Goal: Task Accomplishment & Management: Manage account settings

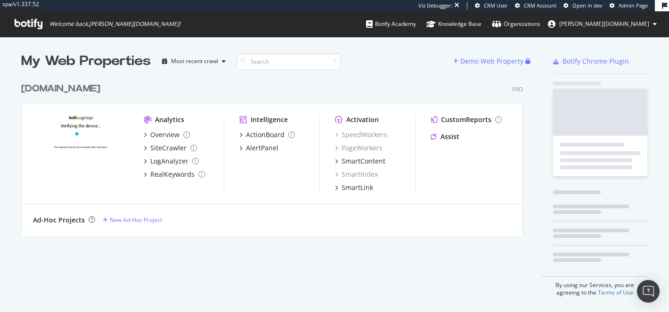
scroll to position [165, 509]
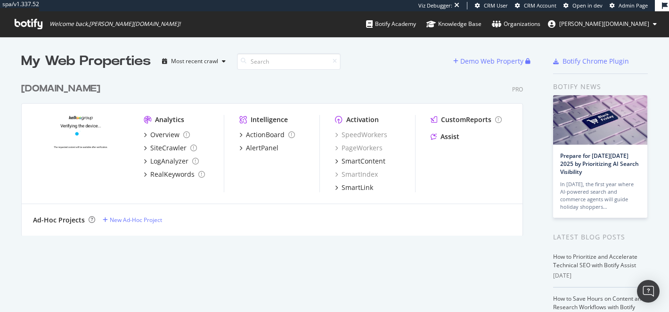
click at [71, 89] on div "[DOMAIN_NAME]" at bounding box center [60, 89] width 79 height 14
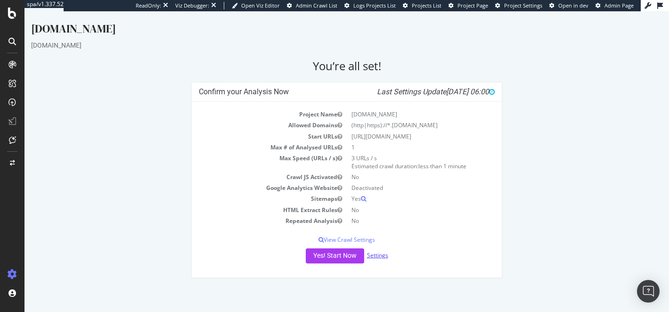
click at [377, 254] on link "Settings" at bounding box center [377, 255] width 21 height 8
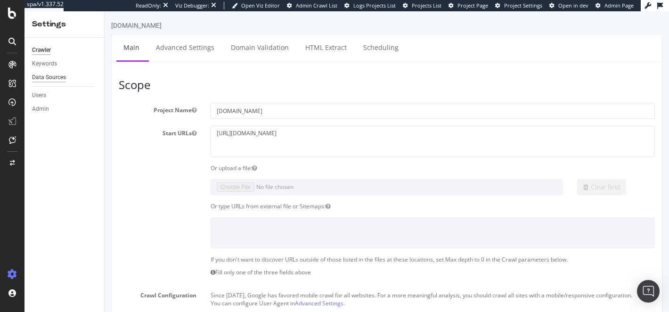
click at [55, 78] on div "Data Sources" at bounding box center [49, 78] width 34 height 10
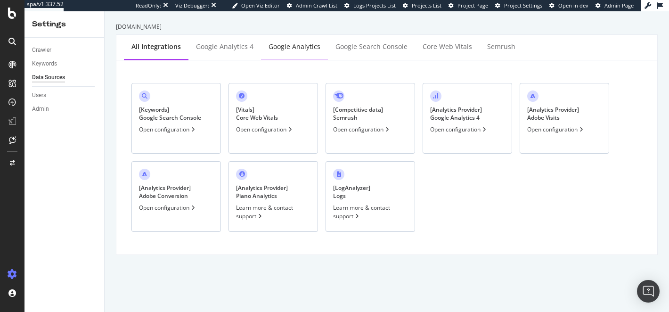
click at [269, 49] on div "Google Analytics" at bounding box center [295, 46] width 52 height 9
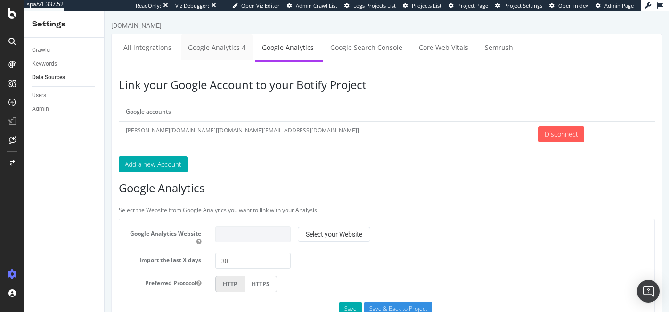
click at [226, 48] on link "Google Analytics 4" at bounding box center [217, 47] width 72 height 26
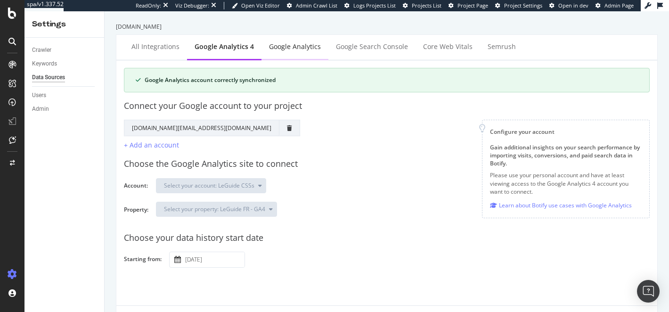
click at [294, 44] on div "Google Analytics" at bounding box center [295, 46] width 52 height 9
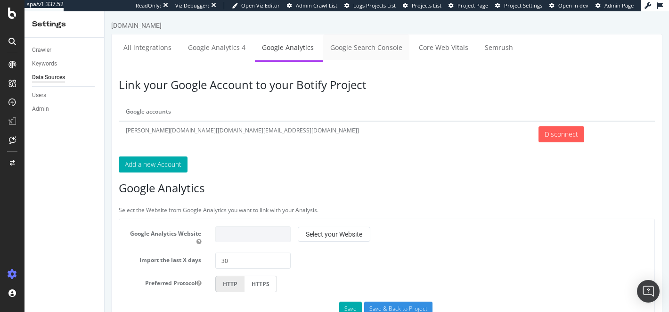
click at [384, 53] on link "Google Search Console" at bounding box center [366, 47] width 86 height 26
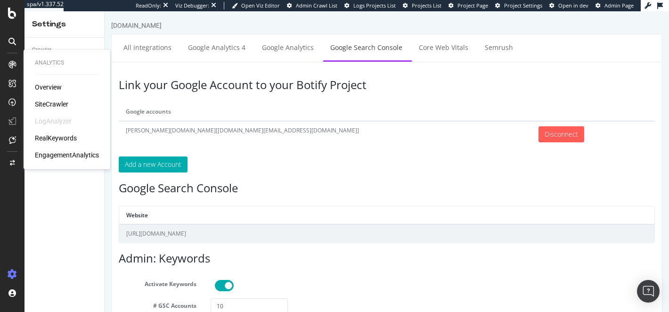
click at [425, 60] on ul "All integrations Google Analytics 4 Google Analytics Google Search Console Core…" at bounding box center [386, 48] width 551 height 28
click at [427, 48] on link "Core Web Vitals" at bounding box center [444, 47] width 64 height 26
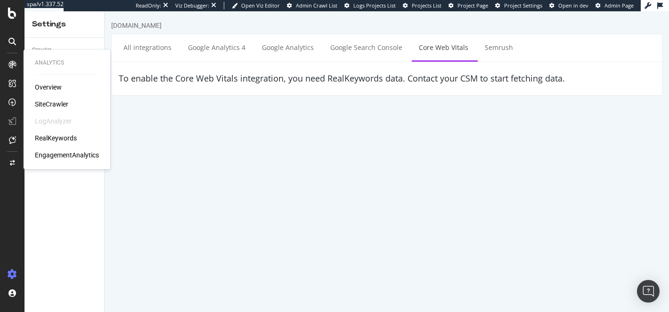
click at [207, 105] on html "leguide.com All integrations Google Analytics 4 Google Analytics Google Search …" at bounding box center [387, 58] width 565 height 94
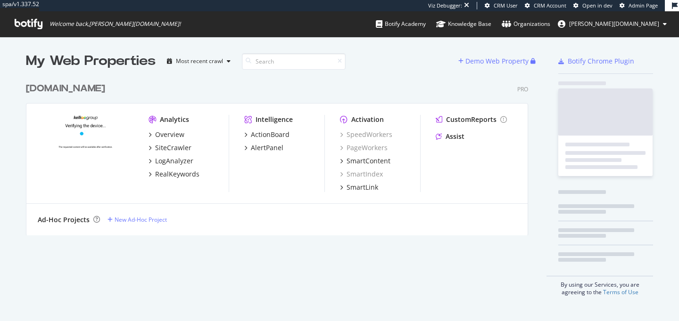
scroll to position [165, 509]
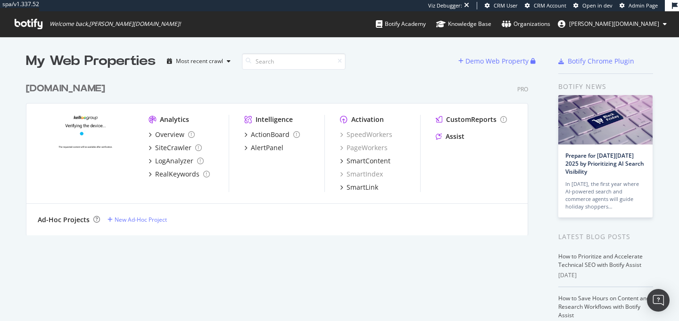
click at [67, 90] on div "[DOMAIN_NAME]" at bounding box center [65, 89] width 79 height 14
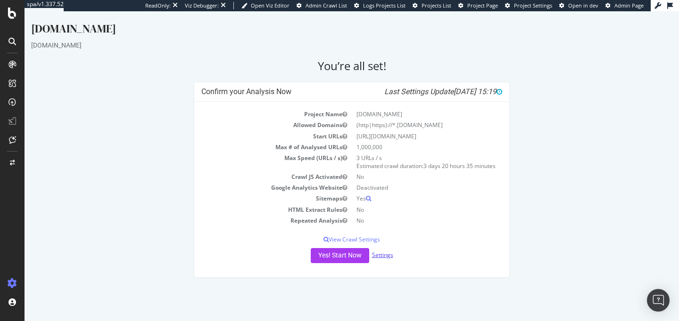
click at [383, 259] on link "Settings" at bounding box center [382, 255] width 21 height 8
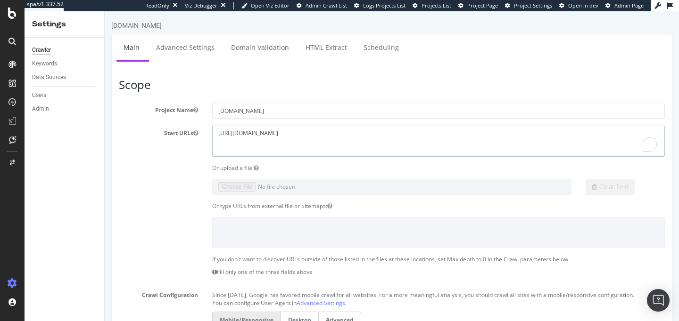
drag, startPoint x: 299, startPoint y: 131, endPoint x: 160, endPoint y: 131, distance: 139.5
click at [160, 131] on div "Start URLs https://www.leguide.com" at bounding box center [392, 141] width 560 height 31
paste textarea "/"
type textarea "[URL][DOMAIN_NAME]"
click at [153, 182] on div "Clear field" at bounding box center [392, 187] width 560 height 16
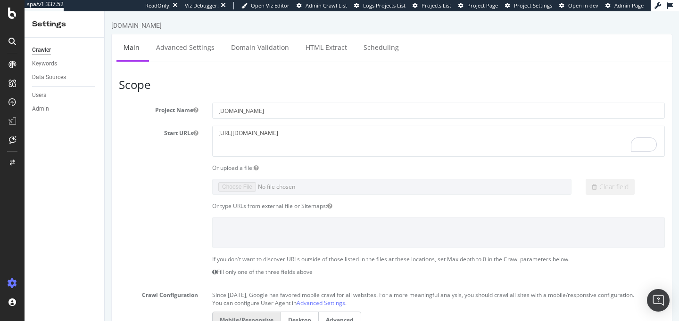
scroll to position [446, 0]
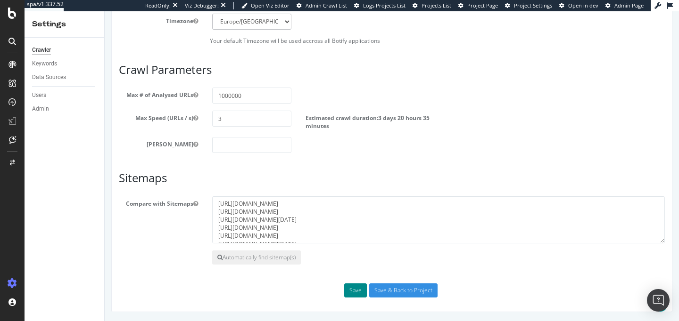
click at [356, 292] on button "Save" at bounding box center [355, 291] width 23 height 14
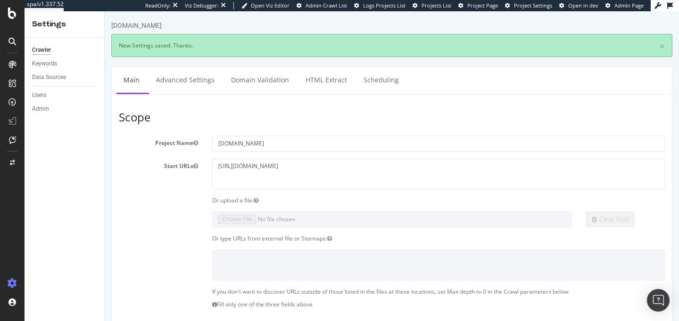
scroll to position [0, 0]
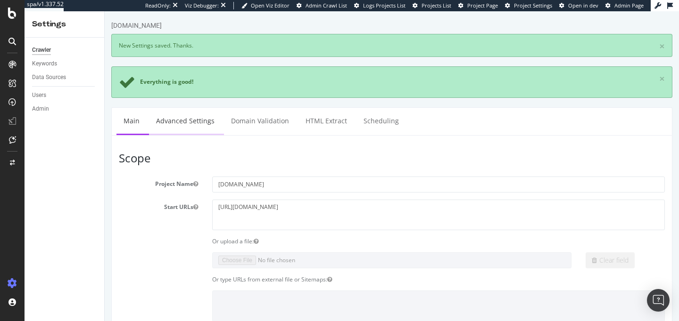
click at [188, 123] on link "Advanced Settings" at bounding box center [185, 121] width 73 height 26
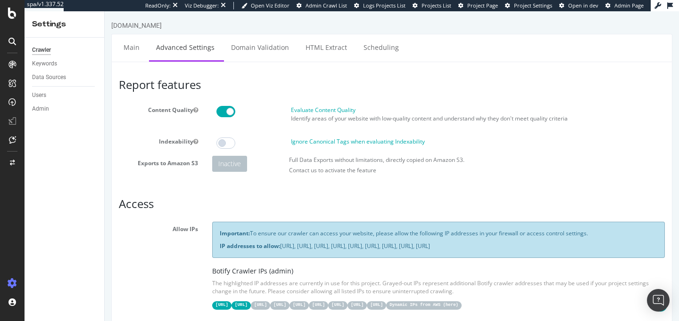
scroll to position [858, 0]
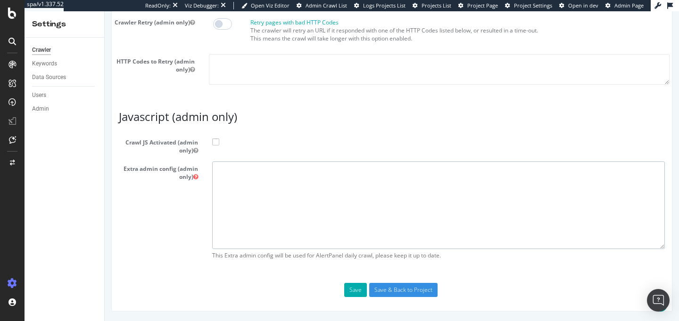
click at [238, 200] on textarea at bounding box center [438, 205] width 452 height 87
paste textarea "# + *something* # allow # - *something* # disallow # ++ *something* # allow and…"
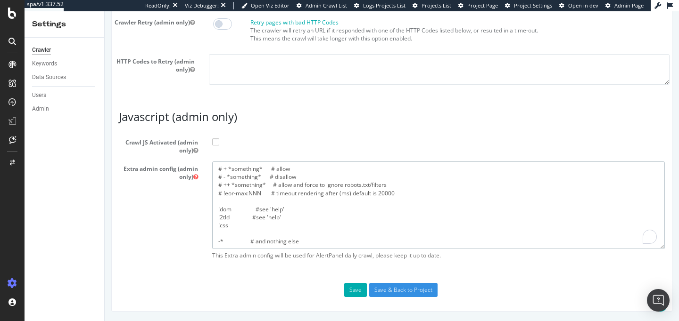
type textarea "# + *something* # allow # - *something* # disallow # ++ *something* # allow and…"
click at [216, 142] on span at bounding box center [215, 142] width 7 height 7
click at [105, 11] on input "Crawl JS Activated (admin only)" at bounding box center [105, 11] width 0 height 0
click at [360, 289] on button "Save" at bounding box center [355, 290] width 23 height 14
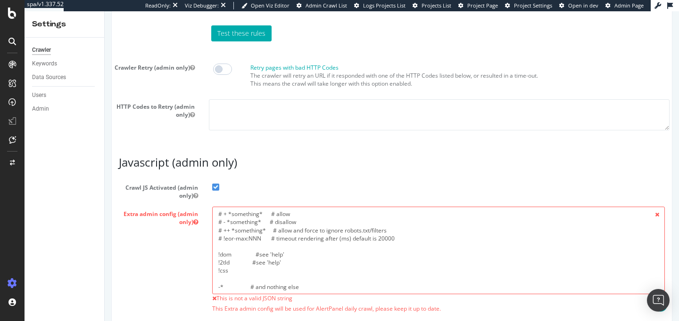
scroll to position [899, 0]
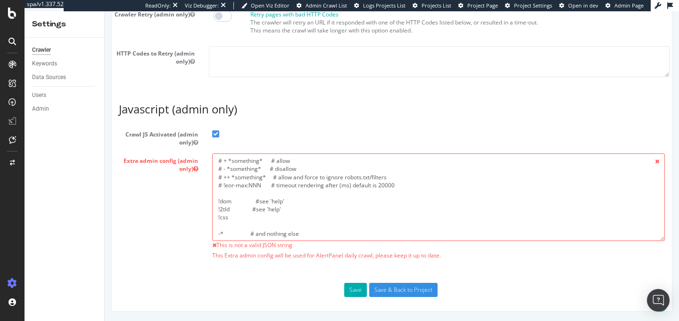
click at [241, 235] on textarea "# + *something* # allow # - *something* # disallow # ++ *something* # allow and…" at bounding box center [438, 197] width 452 height 87
click at [306, 210] on textarea "# + *something* # allow # - *something* # disallow # ++ *something* # allow and…" at bounding box center [438, 197] width 452 height 87
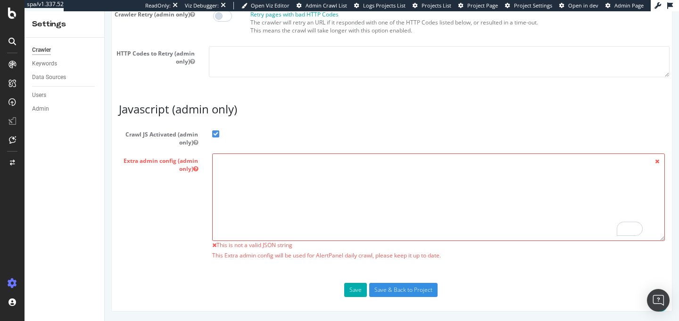
paste textarea "{ "flags": [ "cube" ], "beta": { "pap_mini_rules": [ "!dom #see 'help'", "!2tld…"
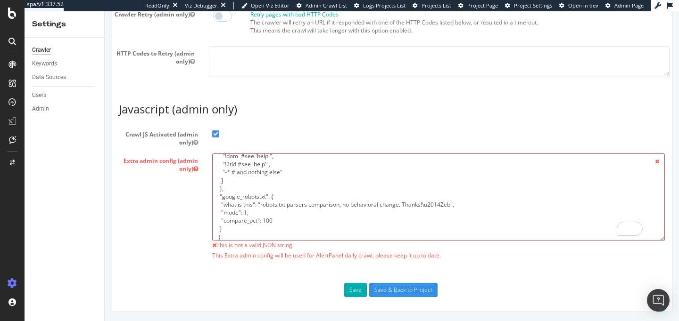
scroll to position [53, 0]
drag, startPoint x: 227, startPoint y: 228, endPoint x: 207, endPoint y: 198, distance: 35.3
click at [207, 198] on div "# + *something* # allow # - *something* # disallow # ++ *something* # allow and…" at bounding box center [438, 209] width 467 height 111
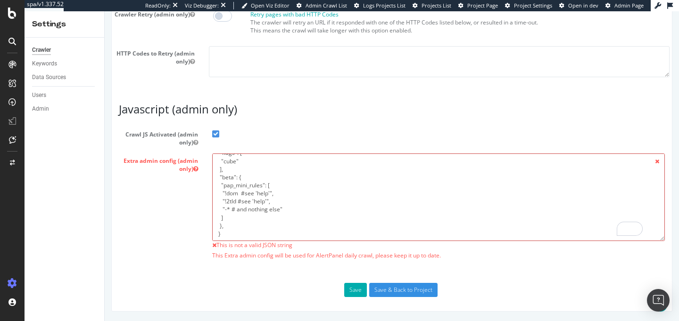
scroll to position [0, 0]
click at [350, 288] on button "Save" at bounding box center [355, 290] width 23 height 14
drag, startPoint x: 230, startPoint y: 228, endPoint x: 188, endPoint y: 223, distance: 42.2
click at [188, 223] on div "Extra admin config (admin only) { "flags": [ "cube" ], "beta": { "pap_mini_rule…" at bounding box center [392, 209] width 560 height 111
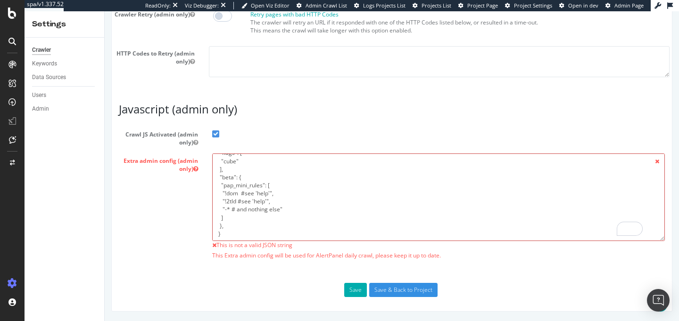
click at [229, 229] on textarea "{ "flags": [ "cube" ], "beta": { "pap_mini_rules": [ "!dom #see 'help'", "!2tld…" at bounding box center [438, 197] width 452 height 87
click at [349, 290] on button "Save" at bounding box center [355, 290] width 23 height 14
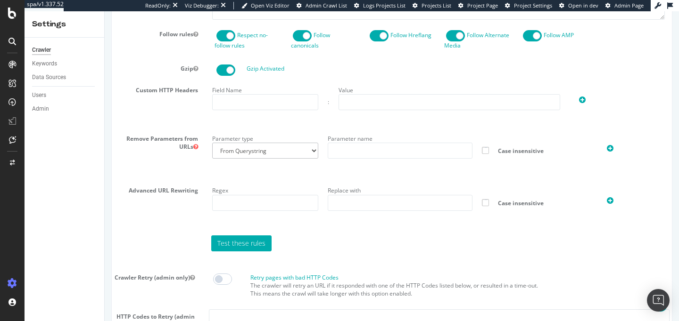
scroll to position [891, 0]
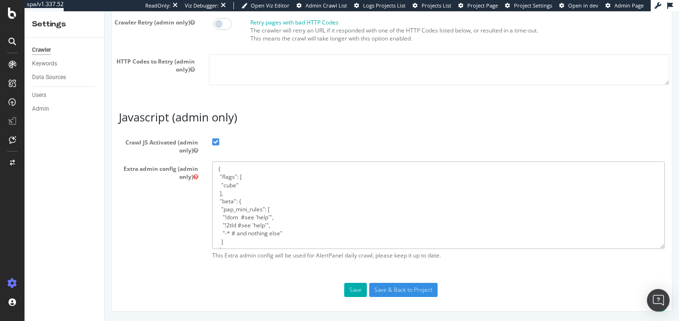
click at [279, 227] on textarea "{ "flags": [ "cube" ], "beta": { "pap_mini_rules": [ "!dom #see 'help'", "!2tld…" at bounding box center [438, 205] width 452 height 87
drag, startPoint x: 222, startPoint y: 226, endPoint x: 282, endPoint y: 227, distance: 60.3
click at [282, 227] on textarea "{ "flags": [ "cube" ], "beta": { "pap_mini_rules": [ "!dom #see 'help'", "!2tld…" at bounding box center [438, 205] width 452 height 87
click at [259, 235] on textarea "{ "flags": [ "cube" ], "beta": { "pap_mini_rules": [ "!dom #see 'help'", "!2tld…" at bounding box center [438, 205] width 452 height 87
paste textarea ""!2tld #see 'help'","
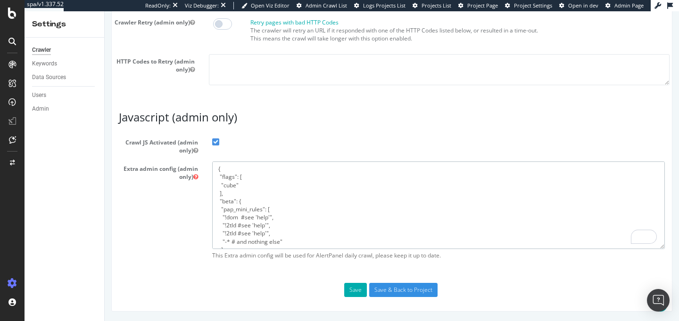
click at [237, 235] on textarea "{ "flags": [ "cube" ], "beta": { "pap_mini_rules": [ "!dom #see 'help'", "!2tld…" at bounding box center [438, 205] width 452 height 87
type textarea "{ "flags": [ "cube" ], "beta": { "pap_mini_rules": [ "!dom #see 'help'", "!2tld…"
click at [352, 288] on button "Save" at bounding box center [355, 290] width 23 height 14
click at [169, 201] on div "Extra admin config (admin only) { "flags": [ "cube" ], "beta": { "pap_mini_rule…" at bounding box center [392, 213] width 560 height 103
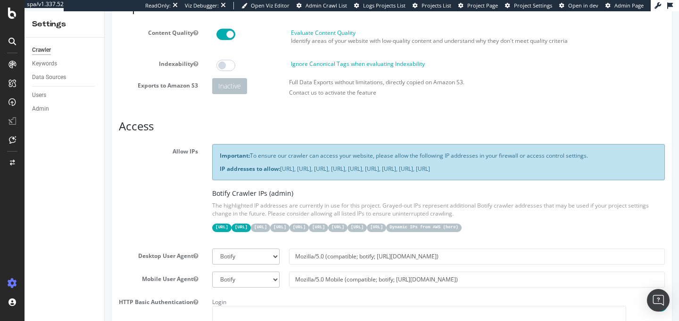
scroll to position [0, 0]
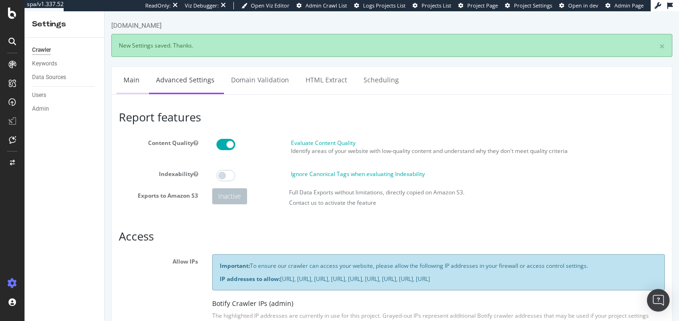
click at [127, 82] on link "Main" at bounding box center [131, 80] width 30 height 26
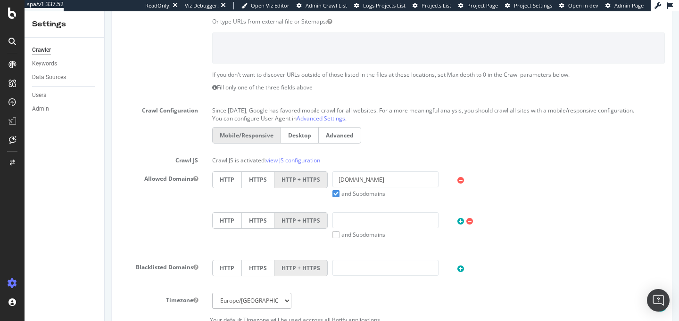
scroll to position [464, 0]
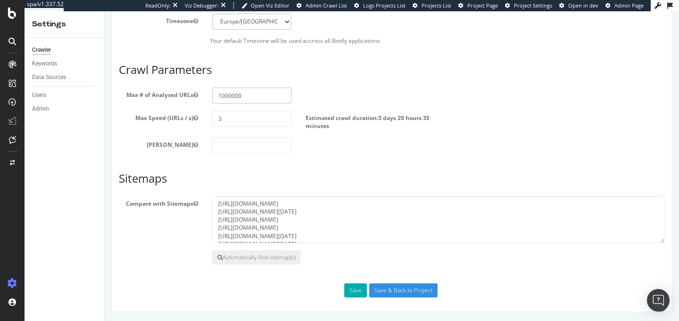
drag, startPoint x: 225, startPoint y: 95, endPoint x: 260, endPoint y: 94, distance: 34.9
click at [260, 94] on input "1000000" at bounding box center [251, 96] width 79 height 16
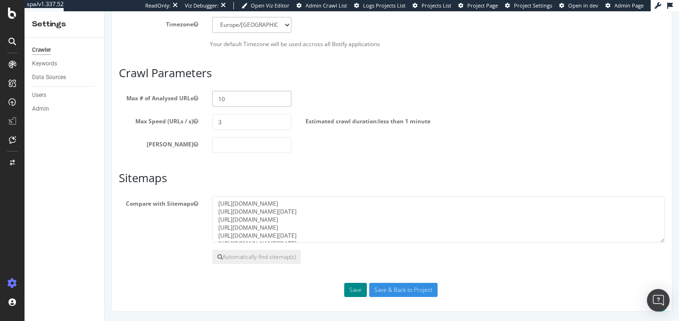
type input "10"
click at [354, 295] on button "Save" at bounding box center [355, 290] width 23 height 14
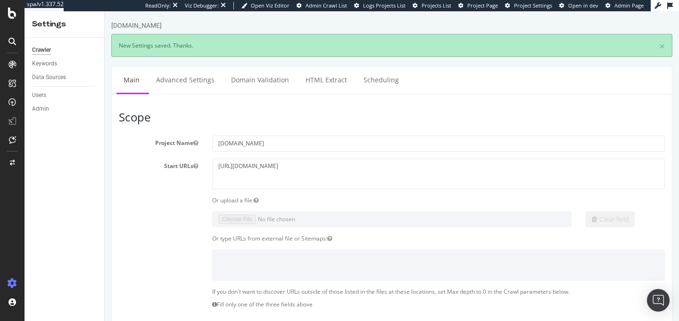
scroll to position [497, 0]
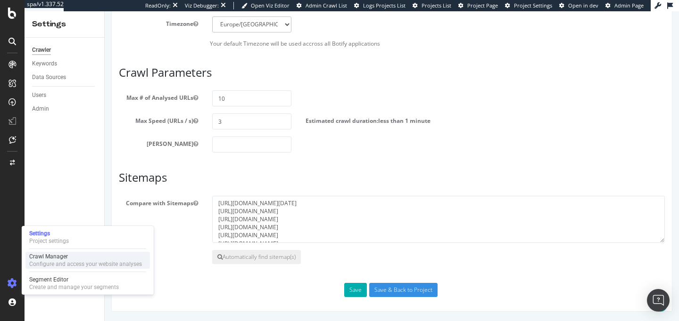
click at [53, 263] on div "Configure and access your website analyses" at bounding box center [85, 265] width 113 height 8
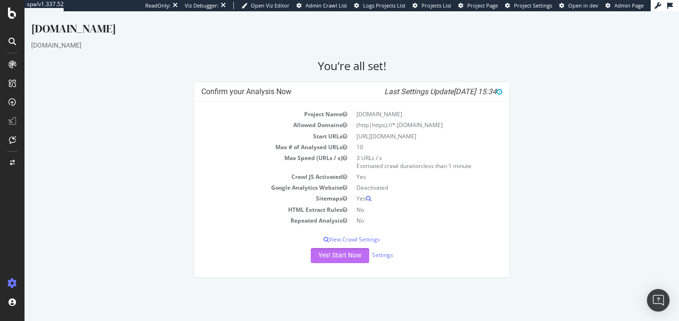
click at [353, 260] on button "Yes! Start Now" at bounding box center [340, 255] width 58 height 15
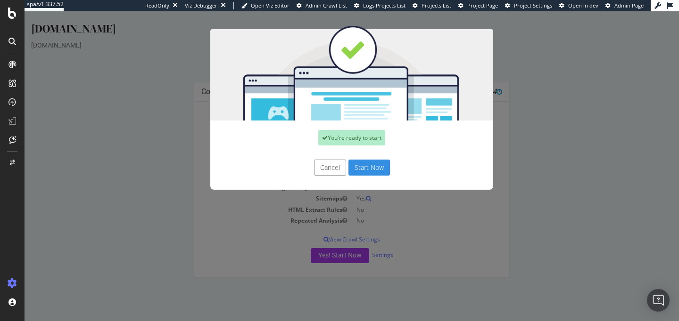
click at [374, 161] on button "Start Now" at bounding box center [368, 168] width 41 height 16
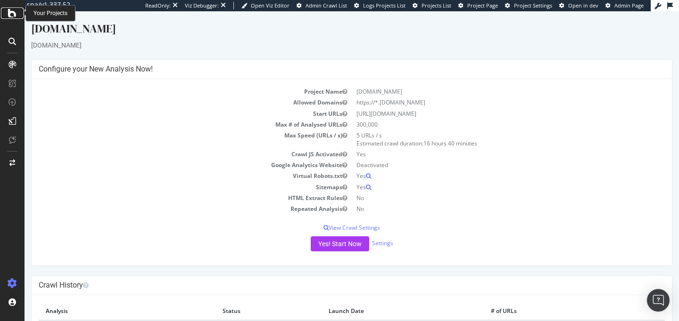
click at [9, 15] on icon at bounding box center [12, 13] width 8 height 11
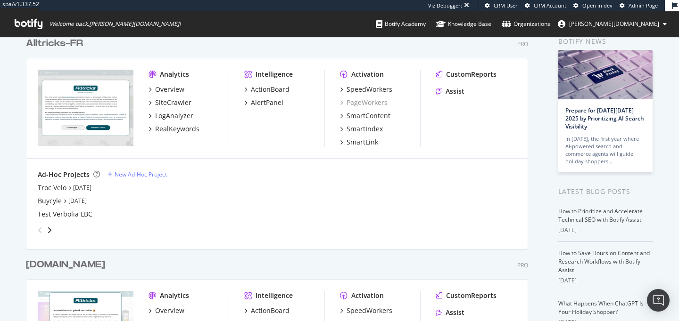
scroll to position [46, 0]
click at [57, 187] on div "Troc Velo" at bounding box center [52, 186] width 29 height 9
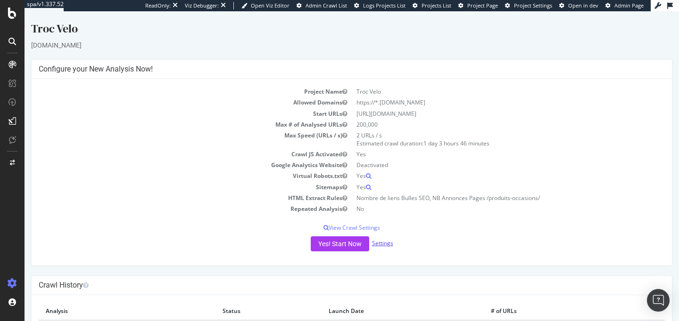
click at [384, 244] on link "Settings" at bounding box center [382, 243] width 21 height 8
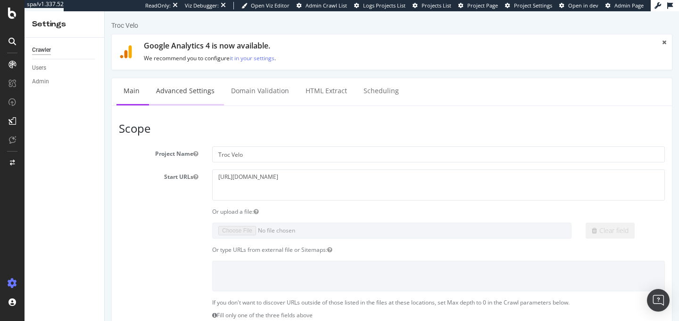
click at [188, 98] on link "Advanced Settings" at bounding box center [185, 91] width 73 height 26
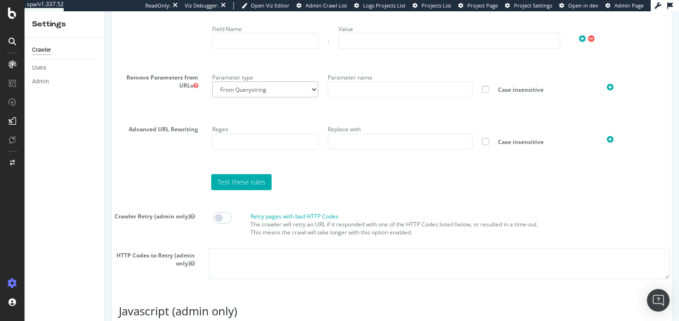
scroll to position [900, 0]
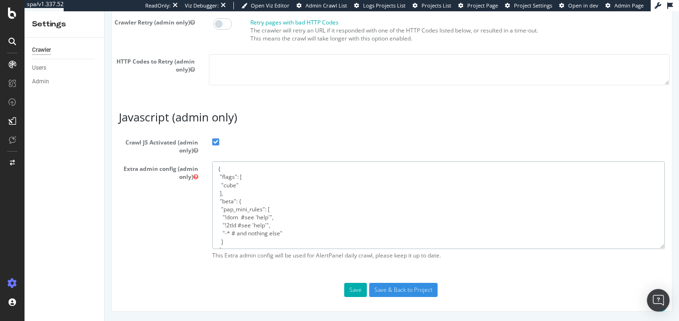
click at [268, 222] on textarea "{ "flags": [ "cube" ], "beta": { "pap_mini_rules": [ "!dom #see 'help'", "!2tld…" at bounding box center [438, 205] width 452 height 87
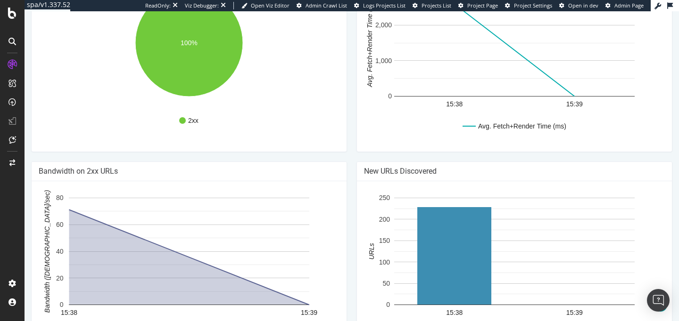
scroll to position [643, 0]
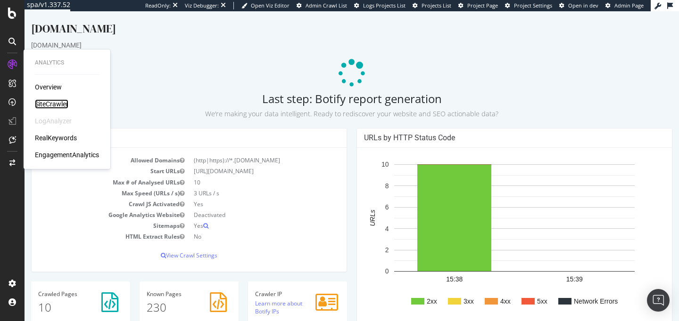
click at [45, 104] on div "SiteCrawler" at bounding box center [51, 103] width 33 height 9
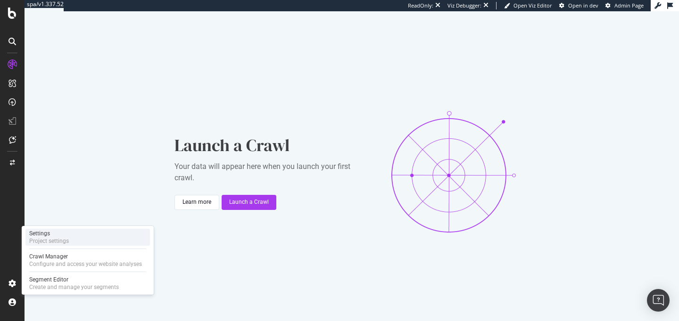
click at [57, 240] on div "Project settings" at bounding box center [49, 242] width 40 height 8
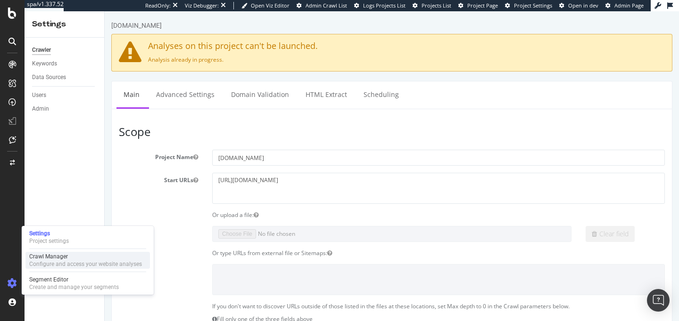
click at [44, 261] on div "Configure and access your website analyses" at bounding box center [85, 265] width 113 height 8
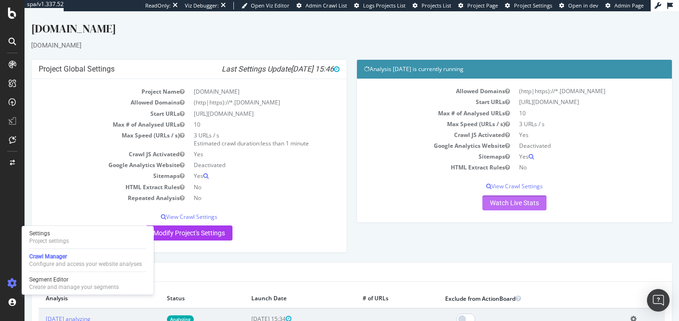
click at [496, 204] on link "Watch Live Stats" at bounding box center [514, 203] width 64 height 15
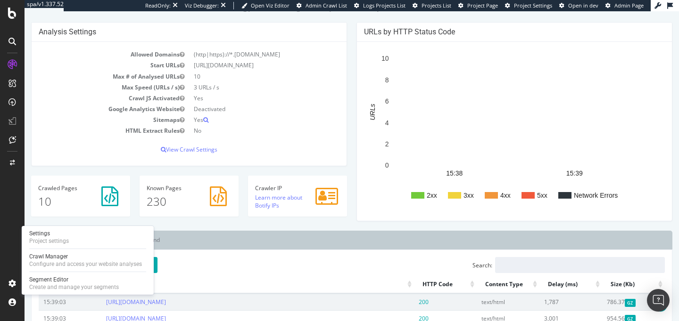
scroll to position [108, 0]
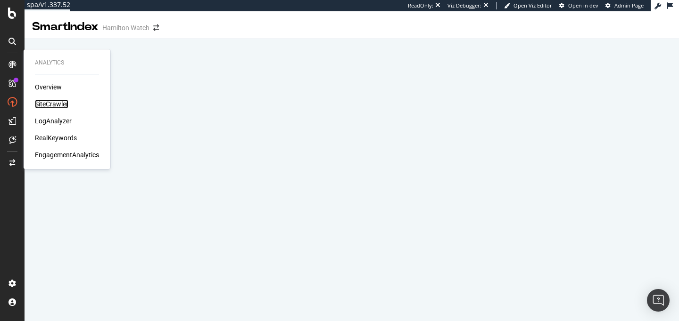
click at [47, 106] on div "SiteCrawler" at bounding box center [51, 103] width 33 height 9
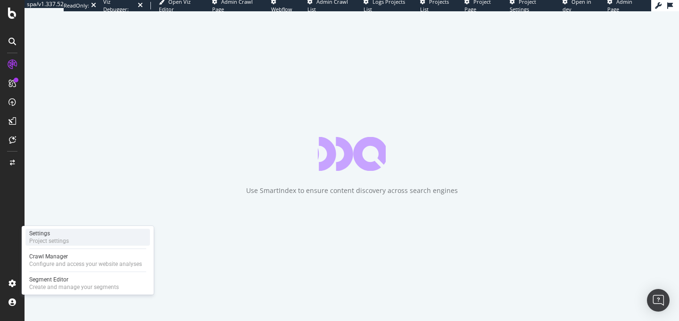
click at [58, 236] on div "Settings" at bounding box center [49, 234] width 40 height 8
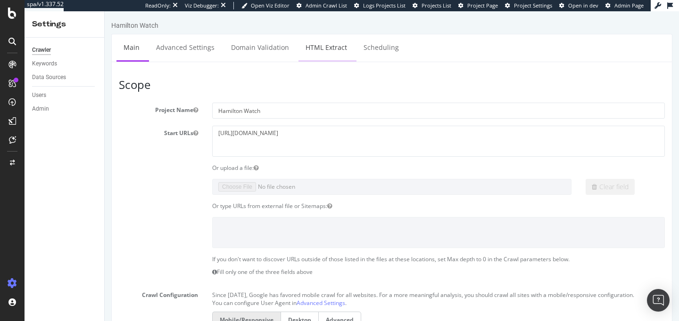
click at [317, 48] on link "HTML Extract" at bounding box center [326, 47] width 56 height 26
select select "exist"
select select "count"
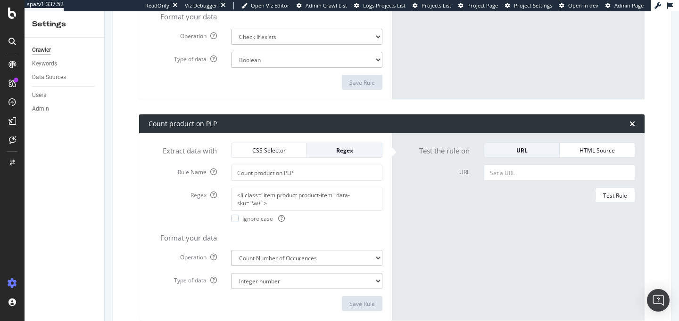
scroll to position [1291, 0]
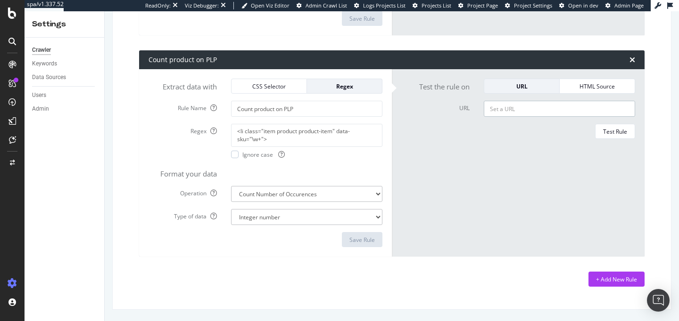
click at [491, 111] on input "URL" at bounding box center [558, 109] width 151 height 16
paste input "https://www.hamiltonwatch.com/en-us/collection/khaki-field.html"
click at [609, 130] on div "Test Rule" at bounding box center [615, 132] width 24 height 8
drag, startPoint x: 489, startPoint y: 107, endPoint x: 661, endPoint y: 98, distance: 171.8
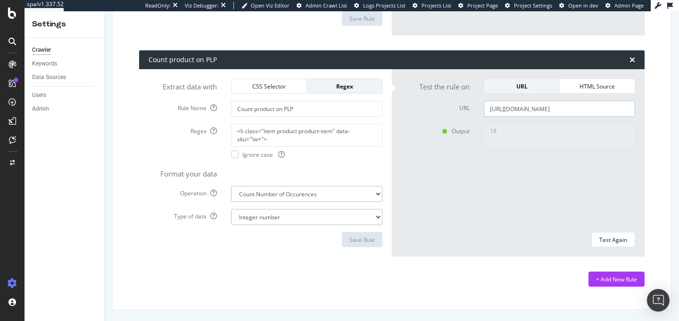
click at [606, 111] on input "https://www.hamiltonwatch.com/en-us/collection/khaki-field.html" at bounding box center [558, 109] width 151 height 16
paste input "da-dk/collection/american-classic/bagley-quartz"
type input "https://www.hamiltonwatch.com/da-dk/collection/american-classic/bagley-quartz.h…"
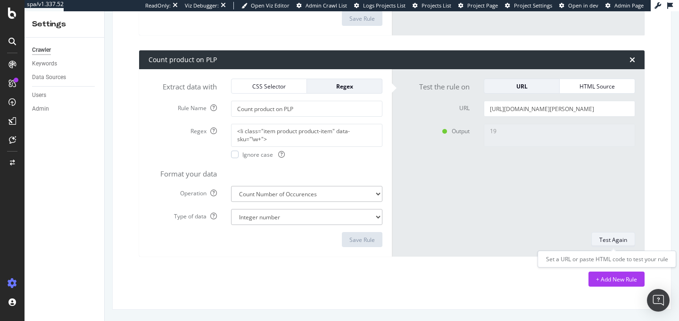
click at [609, 239] on div "Test Again" at bounding box center [613, 240] width 28 height 8
type textarea "0"
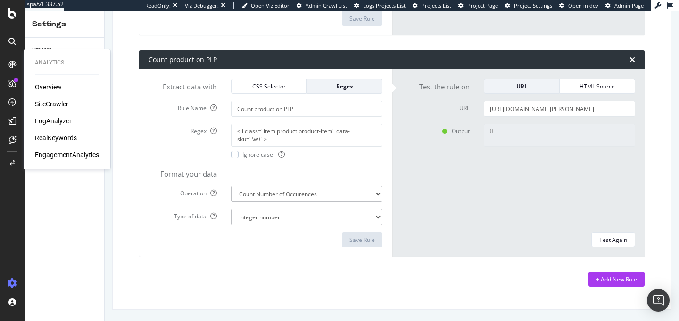
click at [47, 103] on div "SiteCrawler" at bounding box center [51, 103] width 33 height 9
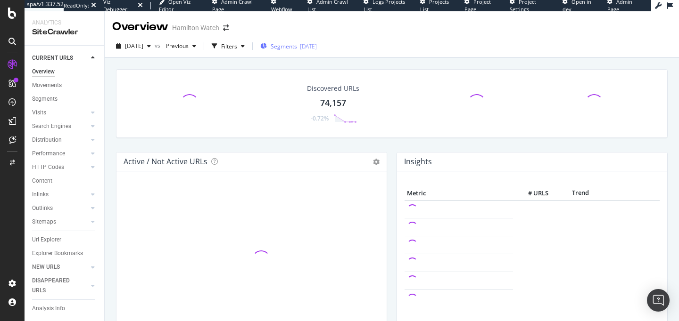
click at [297, 46] on span "Segments" at bounding box center [283, 46] width 26 height 8
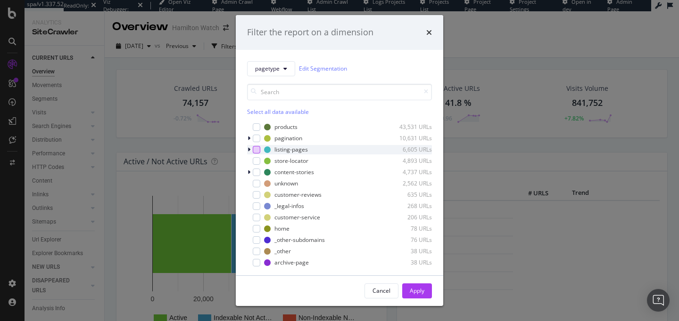
click at [254, 151] on div "modal" at bounding box center [257, 150] width 8 height 8
click at [416, 291] on div "Apply" at bounding box center [417, 291] width 15 height 8
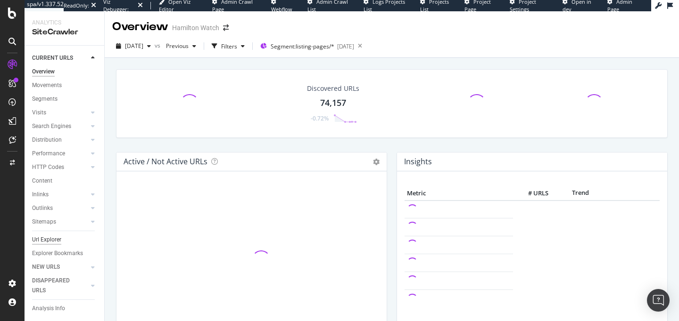
click at [55, 240] on div "Url Explorer" at bounding box center [46, 240] width 29 height 10
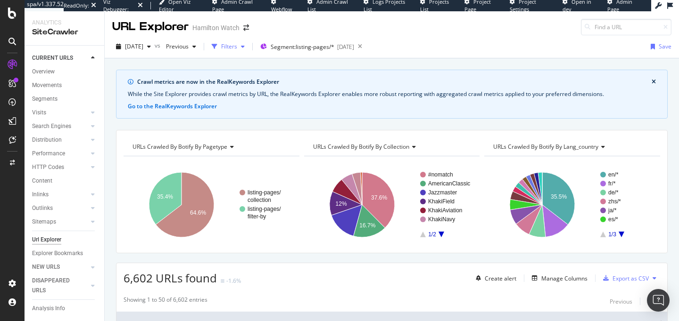
click at [237, 50] on div "Filters" at bounding box center [229, 46] width 16 height 8
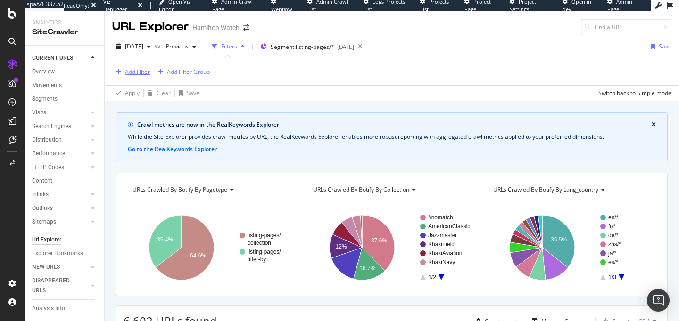
click at [136, 74] on div "Add Filter" at bounding box center [137, 72] width 25 height 8
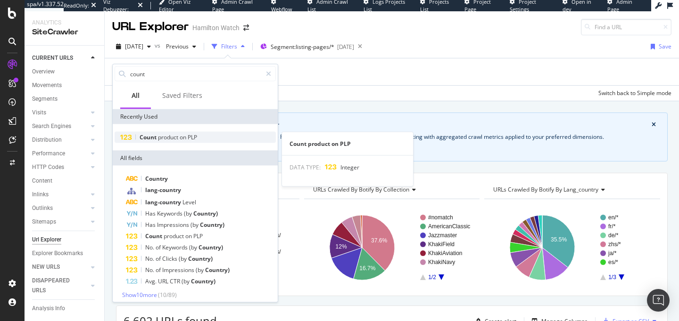
type input "count"
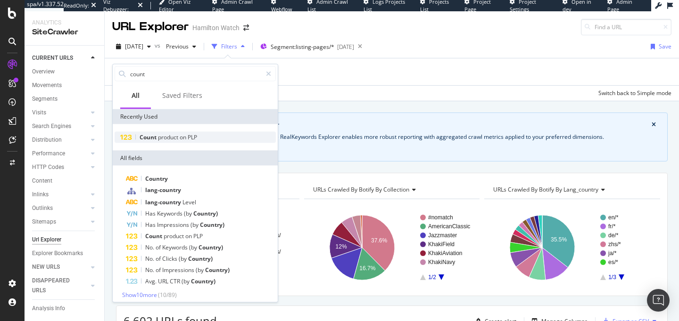
click at [172, 138] on span "product" at bounding box center [169, 137] width 22 height 8
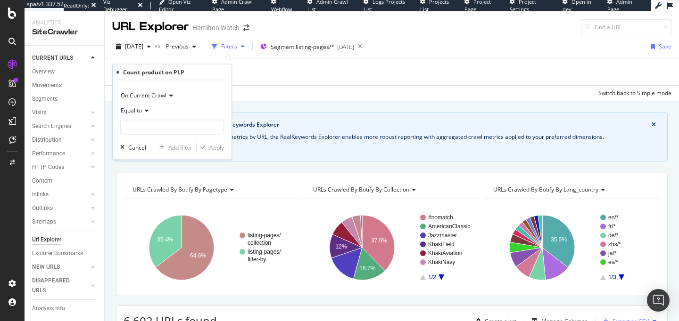
click at [136, 111] on span "Equal to" at bounding box center [131, 111] width 21 height 8
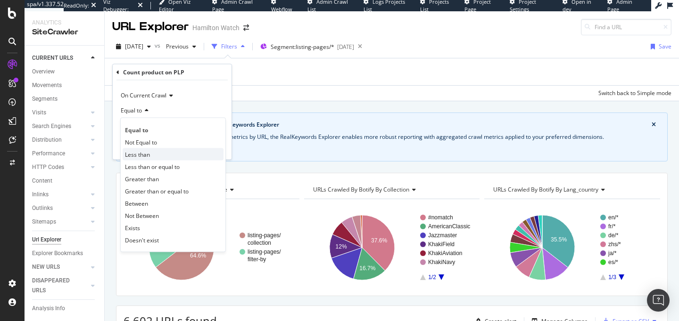
click at [154, 159] on div "Less than" at bounding box center [173, 154] width 101 height 12
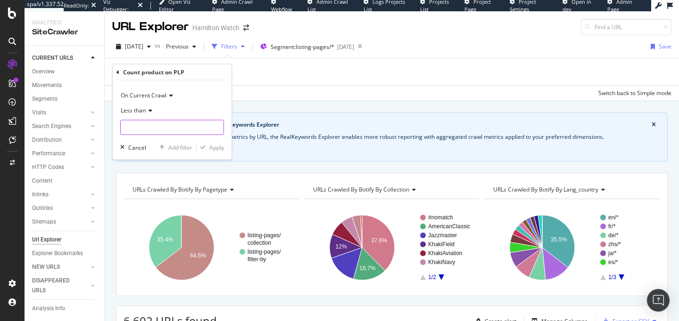
click at [153, 132] on input "number" at bounding box center [172, 127] width 104 height 15
type input "5"
click at [210, 148] on div "Apply" at bounding box center [216, 147] width 15 height 8
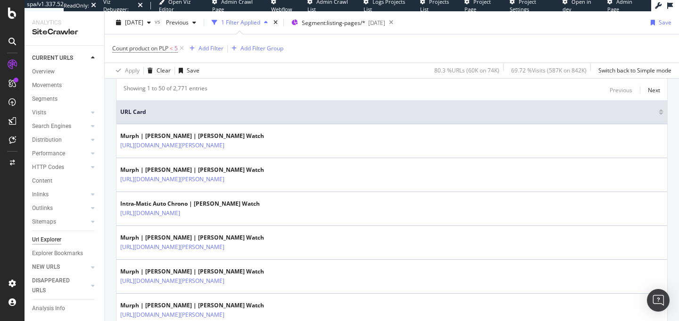
scroll to position [258, 0]
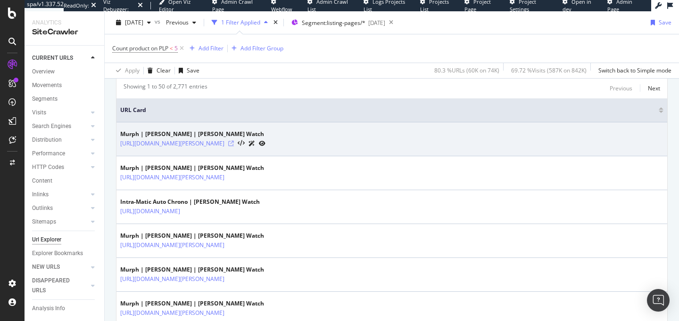
click at [234, 143] on icon at bounding box center [231, 144] width 6 height 6
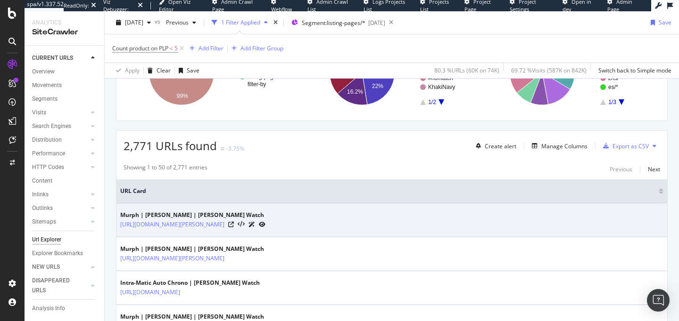
scroll to position [0, 0]
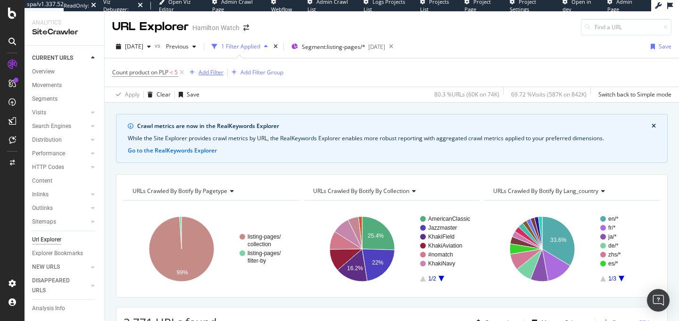
click at [212, 68] on div "Add Filter" at bounding box center [210, 72] width 25 height 8
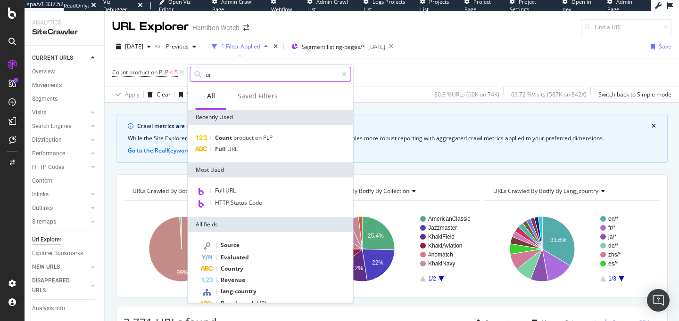
type input "url"
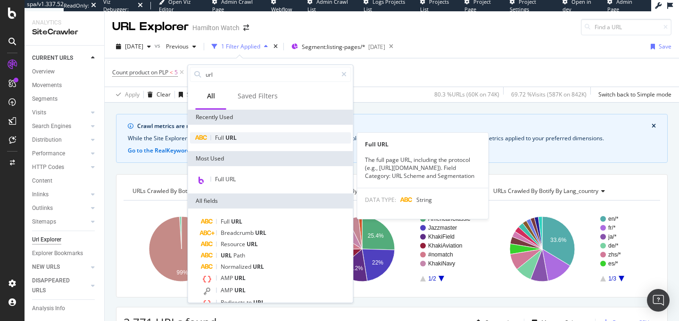
click at [235, 139] on span "URL" at bounding box center [230, 138] width 11 height 8
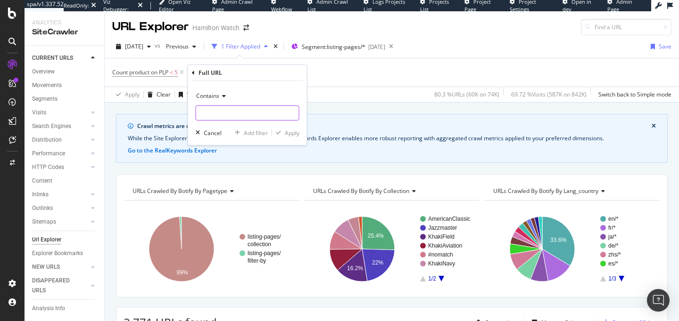
click at [224, 120] on input "text" at bounding box center [247, 113] width 103 height 15
type input "/collection/"
click at [288, 134] on div "Apply" at bounding box center [292, 133] width 15 height 8
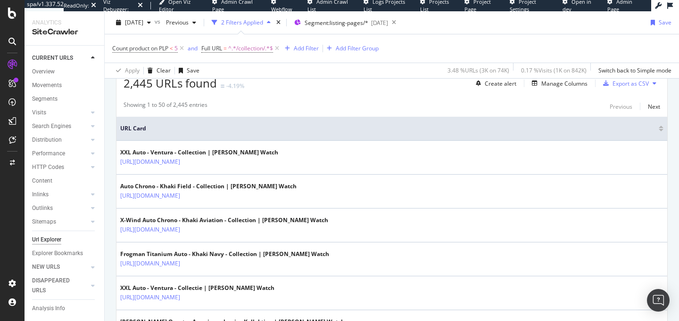
scroll to position [241, 0]
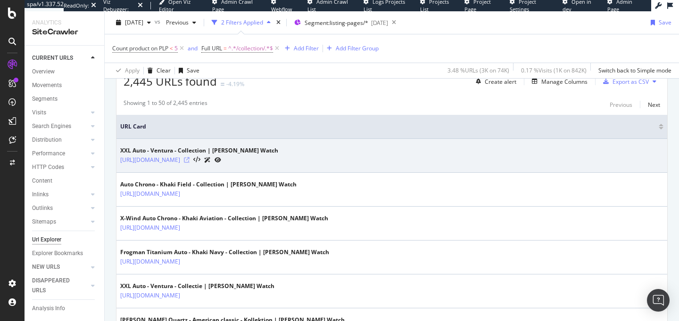
click at [189, 162] on icon at bounding box center [187, 160] width 6 height 6
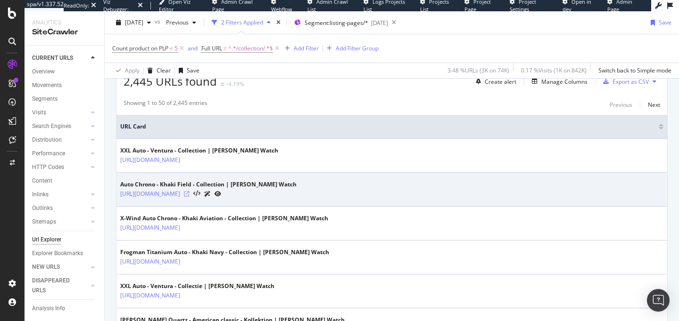
click at [189, 196] on icon at bounding box center [187, 194] width 6 height 6
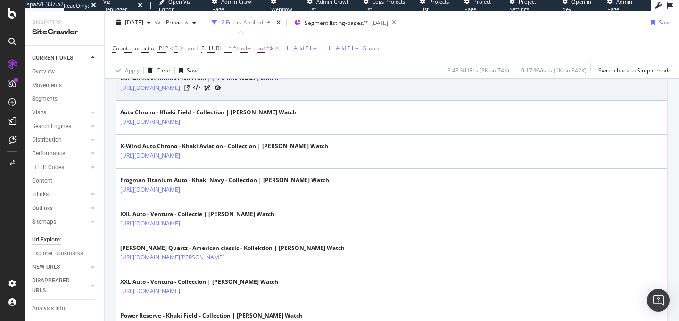
scroll to position [338, 0]
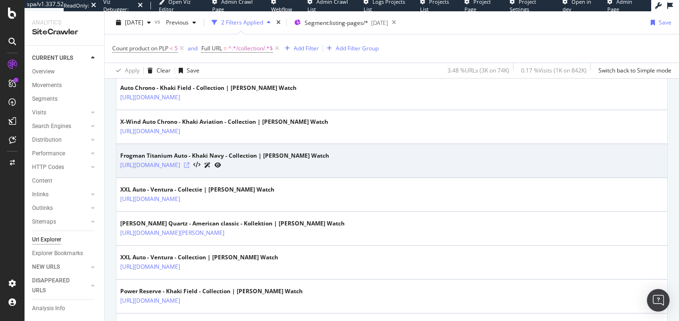
click at [189, 165] on icon at bounding box center [187, 166] width 6 height 6
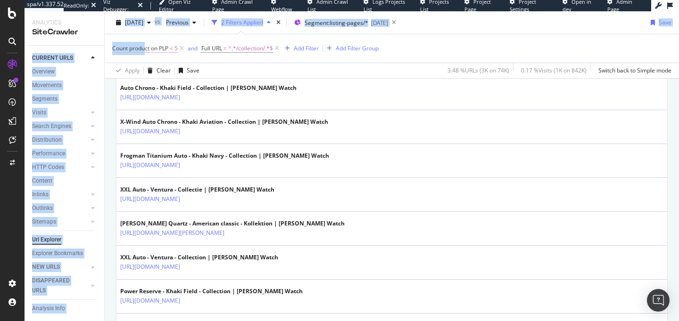
drag, startPoint x: 103, startPoint y: 44, endPoint x: 145, endPoint y: 50, distance: 42.0
click at [145, 50] on div "Analytics SiteCrawler CURRENT URLS Overview Movements Segments Visits Analysis …" at bounding box center [352, 166] width 654 height 310
click at [112, 36] on div "Count product on PLP < 5 and Full URL = ^.*/collection/.*$ Add Filter Add Filte…" at bounding box center [391, 48] width 559 height 28
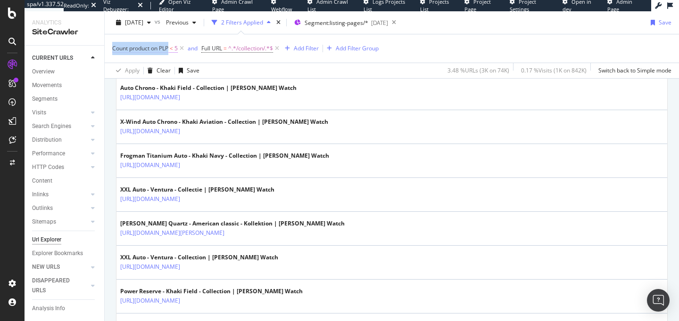
drag, startPoint x: 110, startPoint y: 46, endPoint x: 170, endPoint y: 48, distance: 59.9
click at [170, 48] on div "Count product on PLP < 5 and Full URL = ^.*/collection/.*$ Add Filter Add Filte…" at bounding box center [392, 56] width 574 height 44
copy span "Count product on PLP"
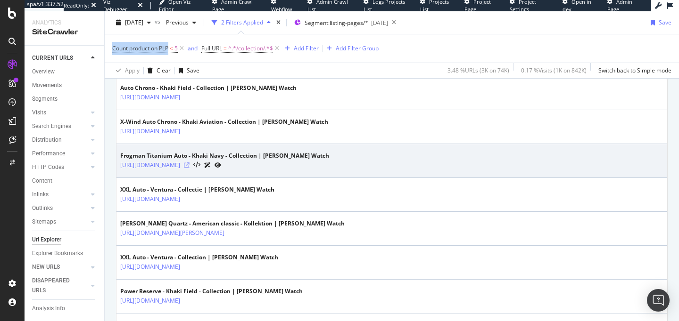
click at [189, 165] on icon at bounding box center [187, 166] width 6 height 6
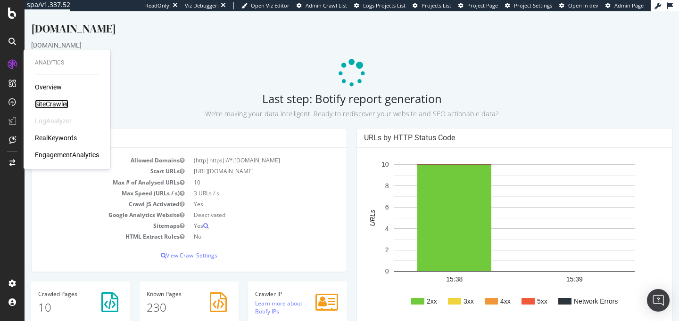
click at [46, 102] on div "SiteCrawler" at bounding box center [51, 103] width 33 height 9
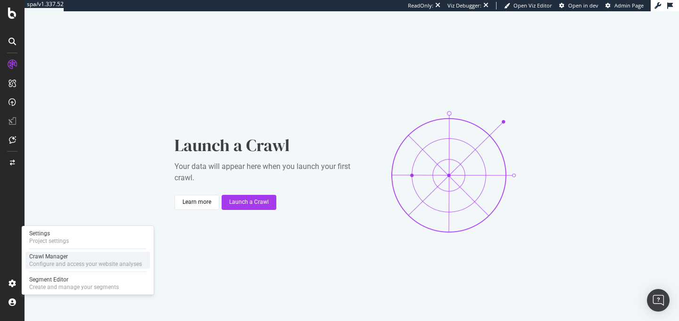
click at [35, 256] on div "Crawl Manager" at bounding box center [85, 257] width 113 height 8
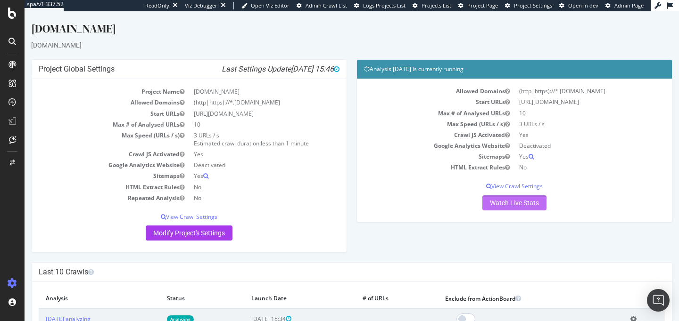
click at [506, 203] on link "Watch Live Stats" at bounding box center [514, 203] width 64 height 15
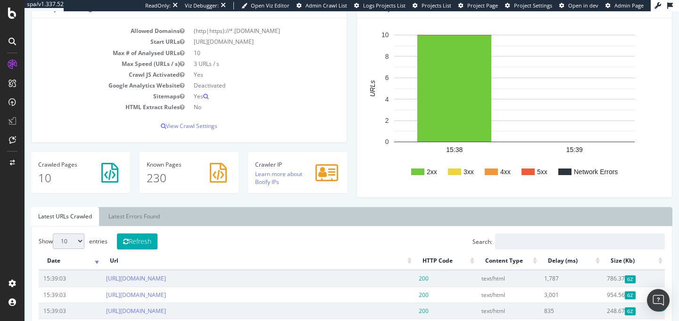
scroll to position [128, 0]
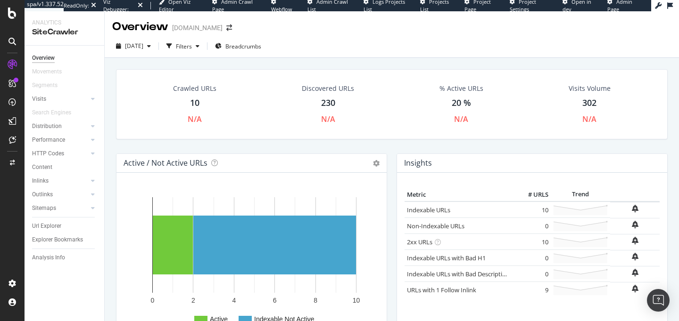
click at [192, 97] on div "Crawled URLs 10 N/A" at bounding box center [195, 104] width 62 height 50
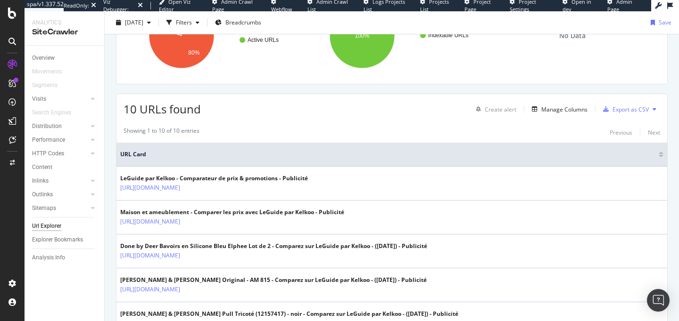
scroll to position [171, 0]
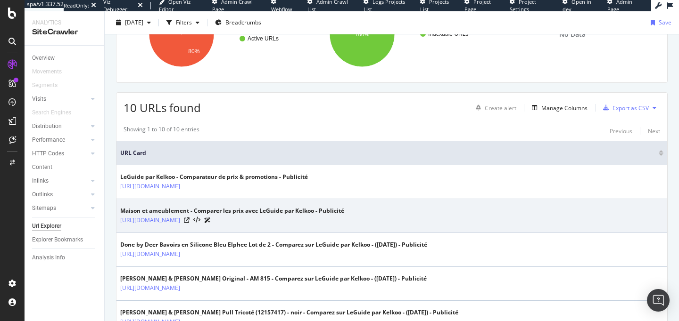
click at [211, 221] on icon at bounding box center [207, 221] width 7 height 6
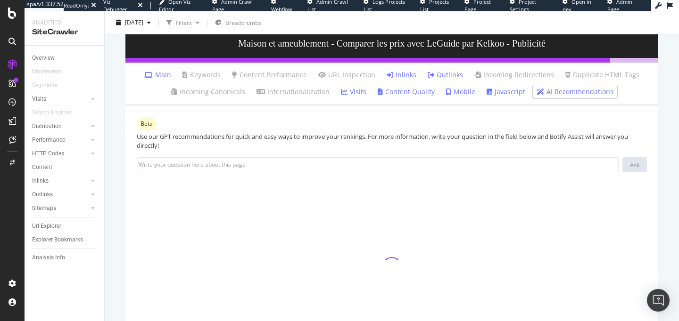
scroll to position [107, 0]
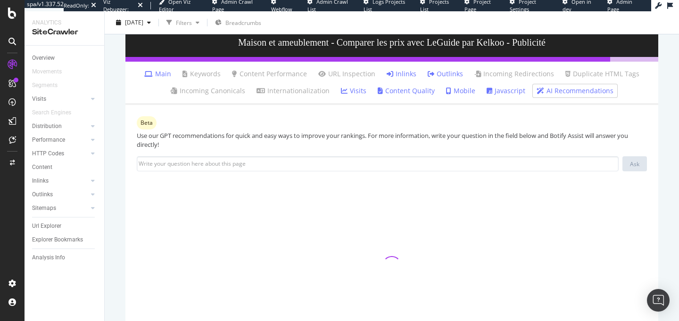
click at [395, 75] on link "Inlinks" at bounding box center [401, 73] width 30 height 9
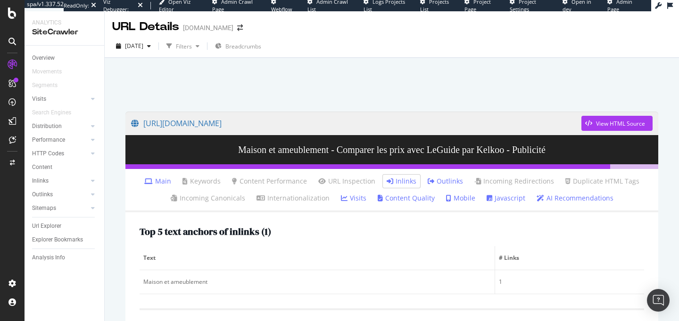
scroll to position [97, 0]
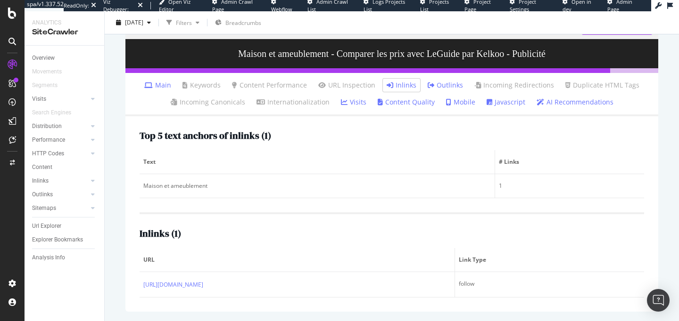
click at [441, 88] on link "Outlinks" at bounding box center [444, 85] width 35 height 9
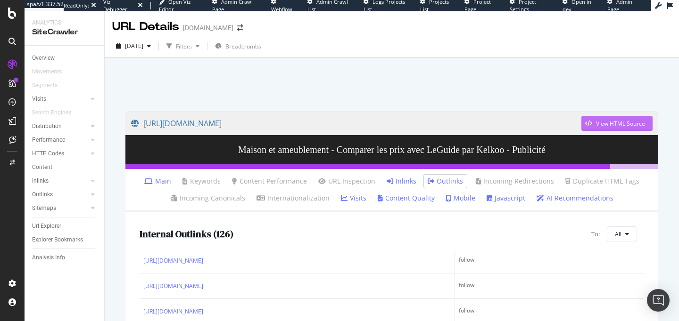
click at [615, 125] on div "View HTML Source" at bounding box center [620, 124] width 49 height 8
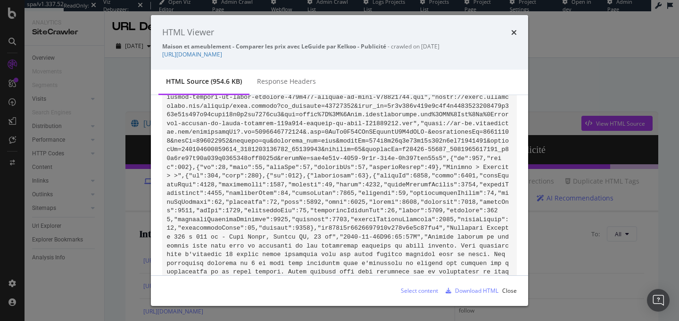
scroll to position [78384, 0]
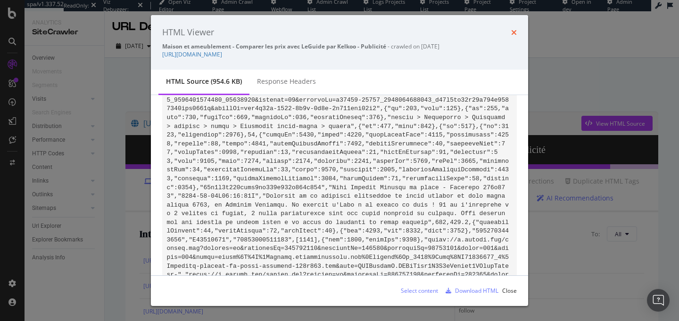
click at [515, 29] on icon "times" at bounding box center [514, 33] width 6 height 8
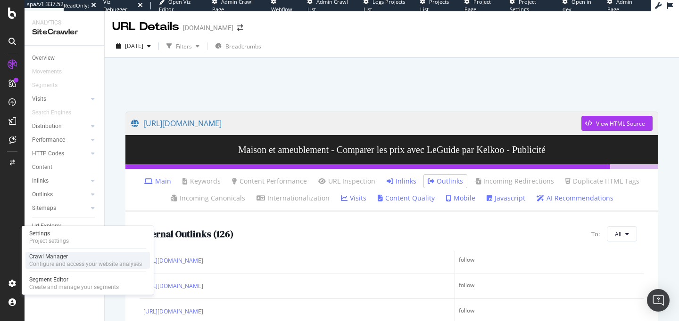
click at [36, 268] on div "Configure and access your website analyses" at bounding box center [85, 265] width 113 height 8
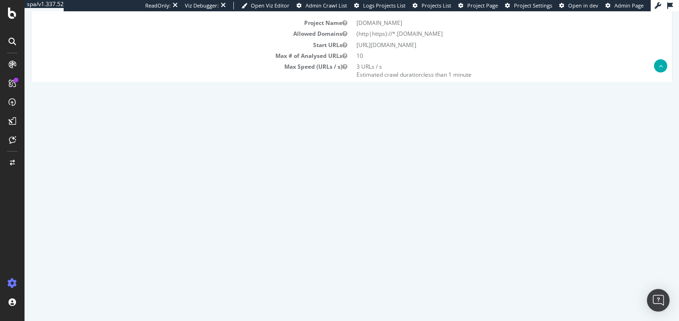
scroll to position [132, 0]
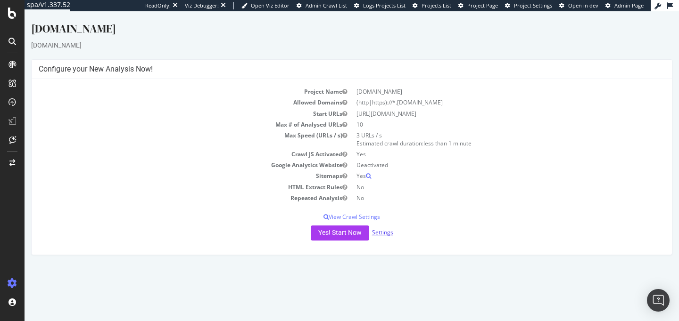
click at [378, 234] on link "Settings" at bounding box center [382, 233] width 21 height 8
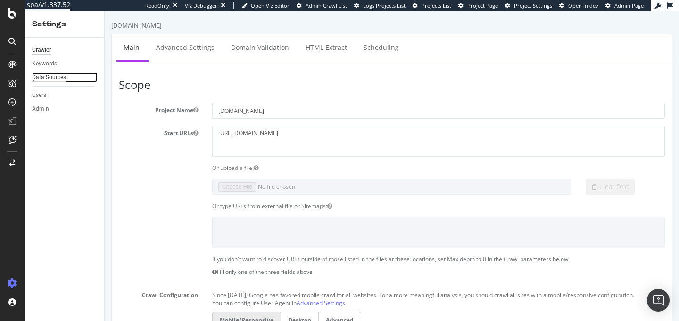
click at [59, 79] on div "Data Sources" at bounding box center [49, 78] width 34 height 10
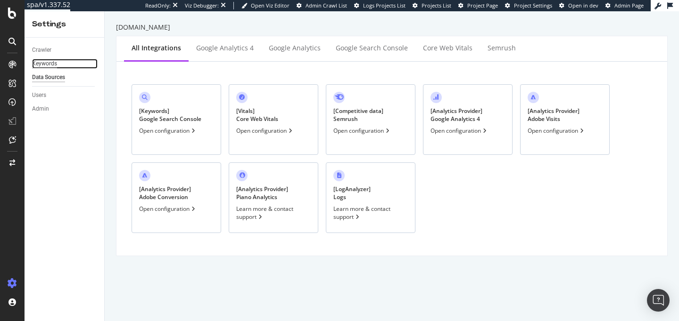
click at [37, 62] on div "Keywords" at bounding box center [44, 64] width 25 height 10
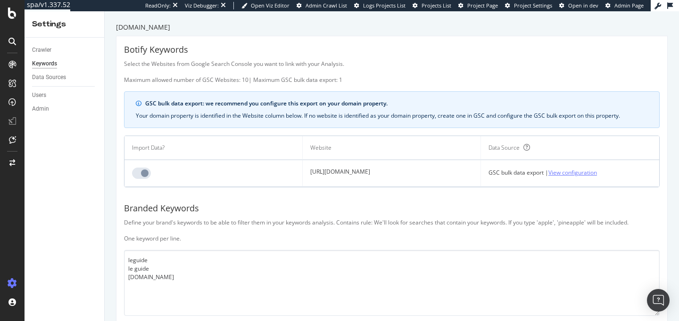
click at [579, 171] on link "View configuration" at bounding box center [572, 173] width 49 height 10
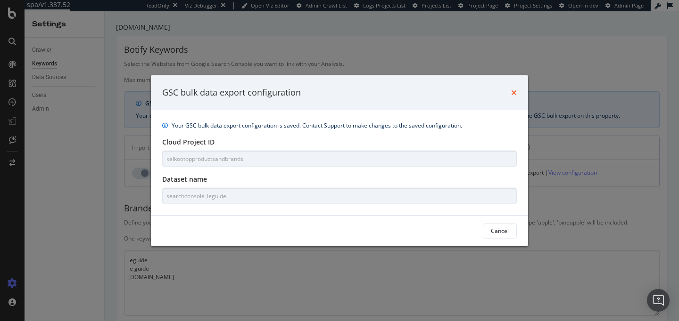
click at [512, 94] on icon "times" at bounding box center [514, 93] width 6 height 8
